Goal: Task Accomplishment & Management: Use online tool/utility

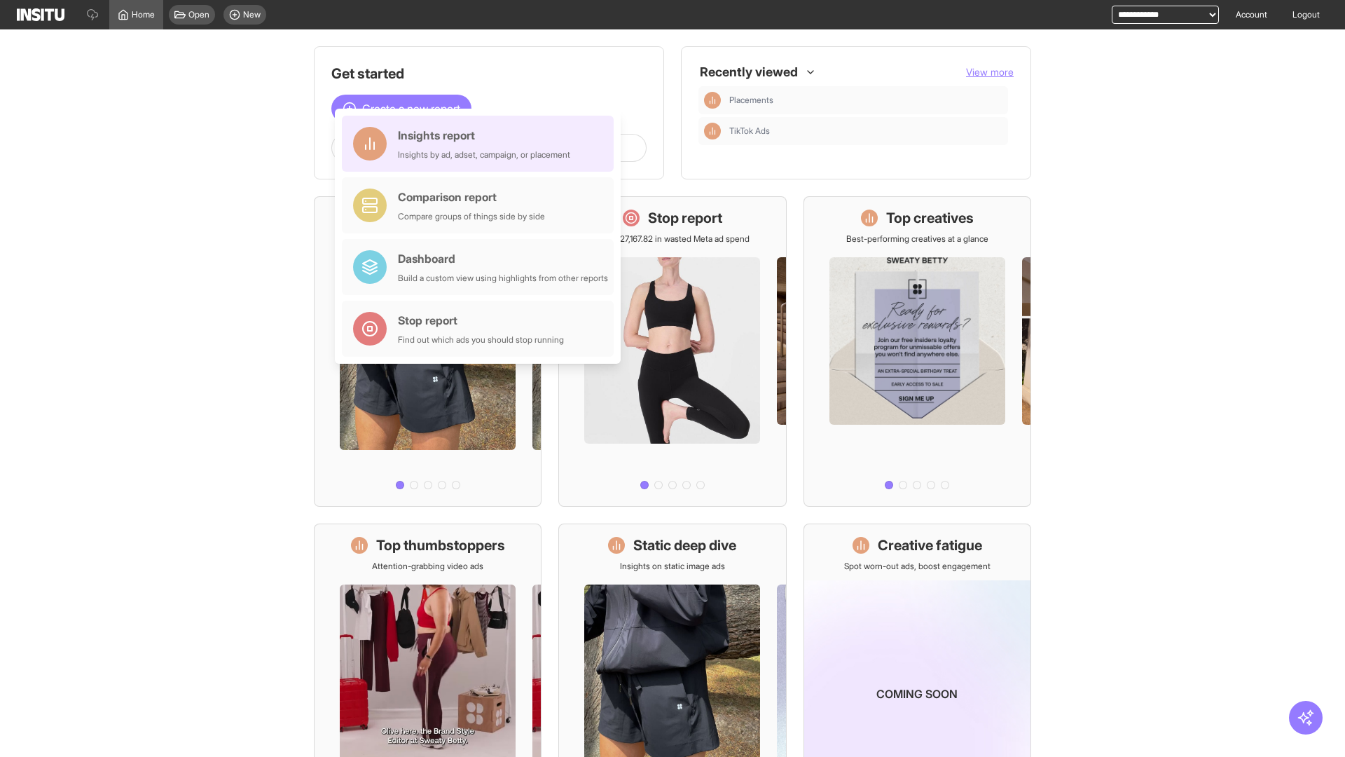
click at [481, 144] on div "Insights report Insights by ad, adset, campaign, or placement" at bounding box center [484, 144] width 172 height 34
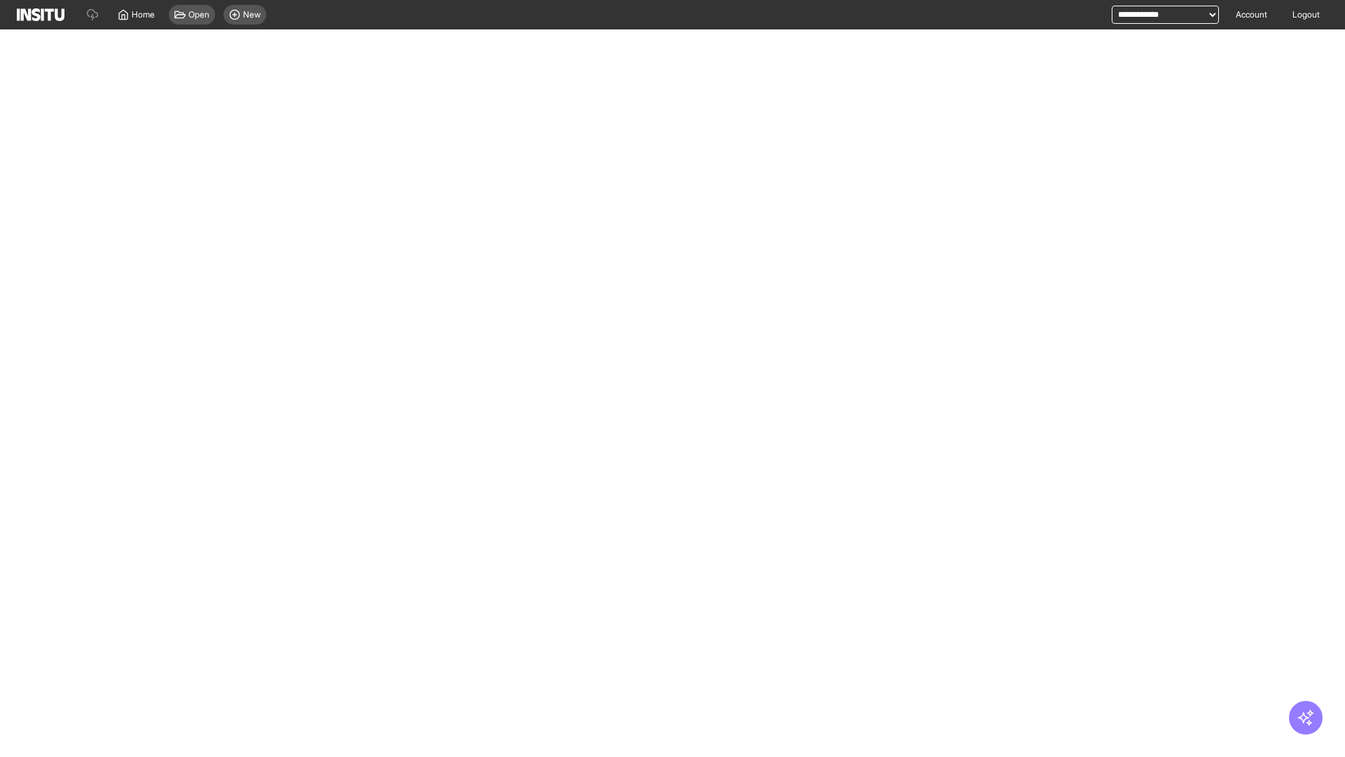
select select "**"
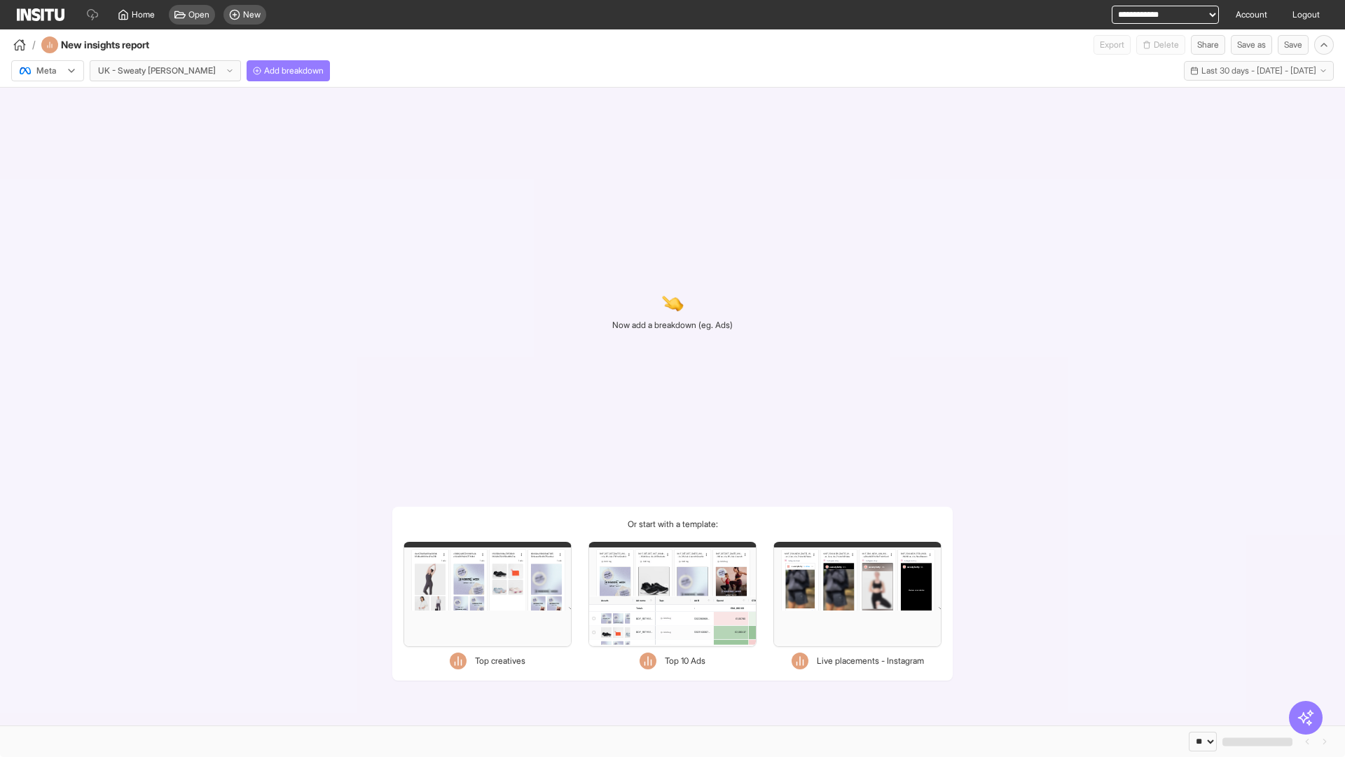
click at [48, 71] on div at bounding box center [37, 71] width 39 height 14
click at [47, 101] on span "Meta" at bounding box center [46, 101] width 19 height 13
